Goal: Transaction & Acquisition: Book appointment/travel/reservation

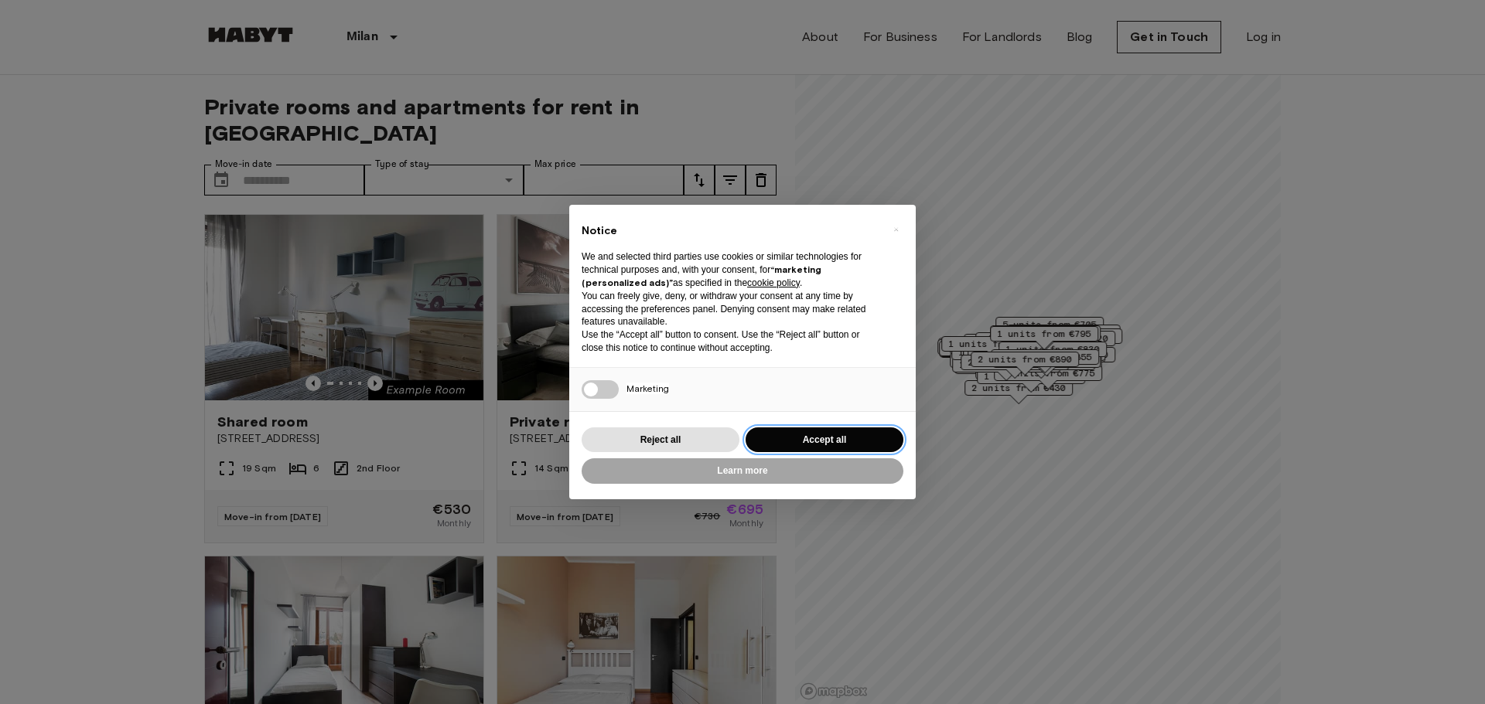
click at [860, 443] on button "Accept all" at bounding box center [824, 441] width 158 height 26
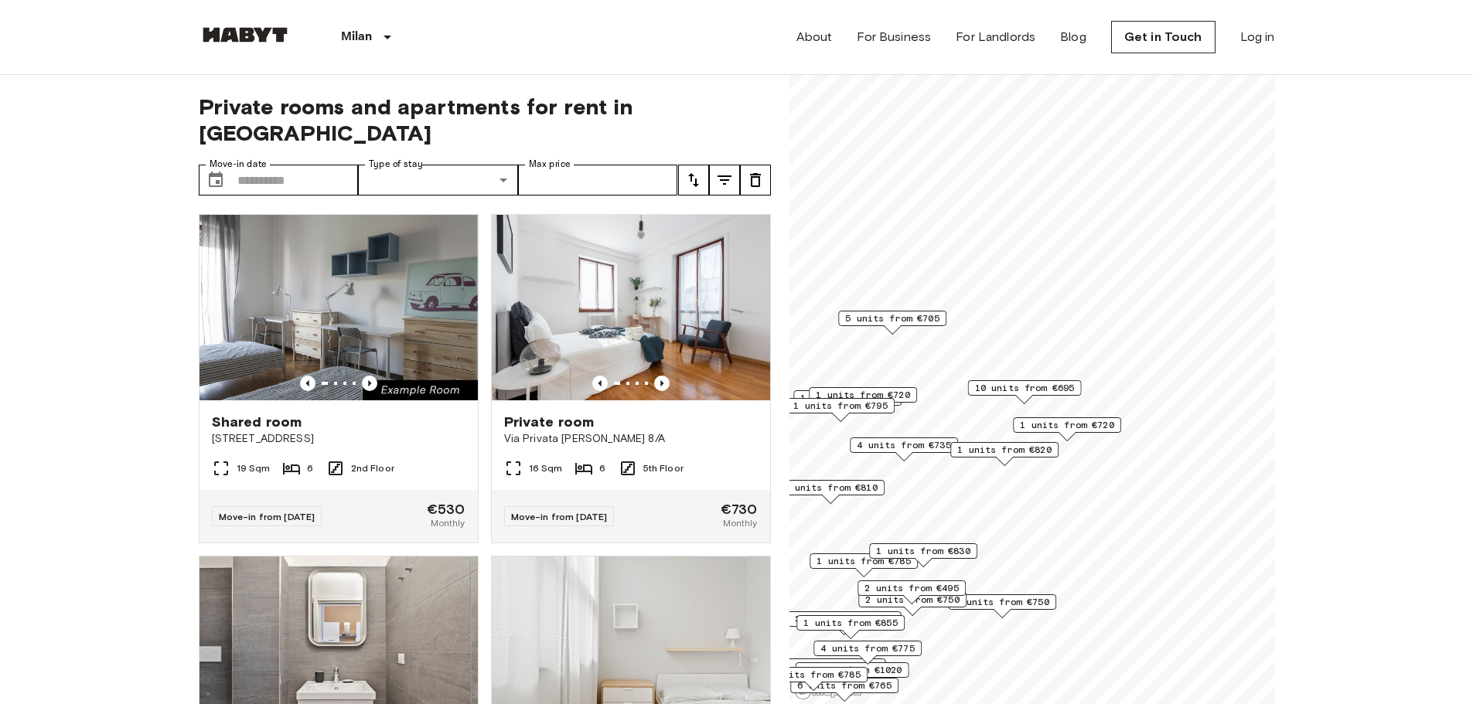
click at [905, 324] on span "5 units from €705" at bounding box center [892, 319] width 94 height 14
